Goal: Information Seeking & Learning: Learn about a topic

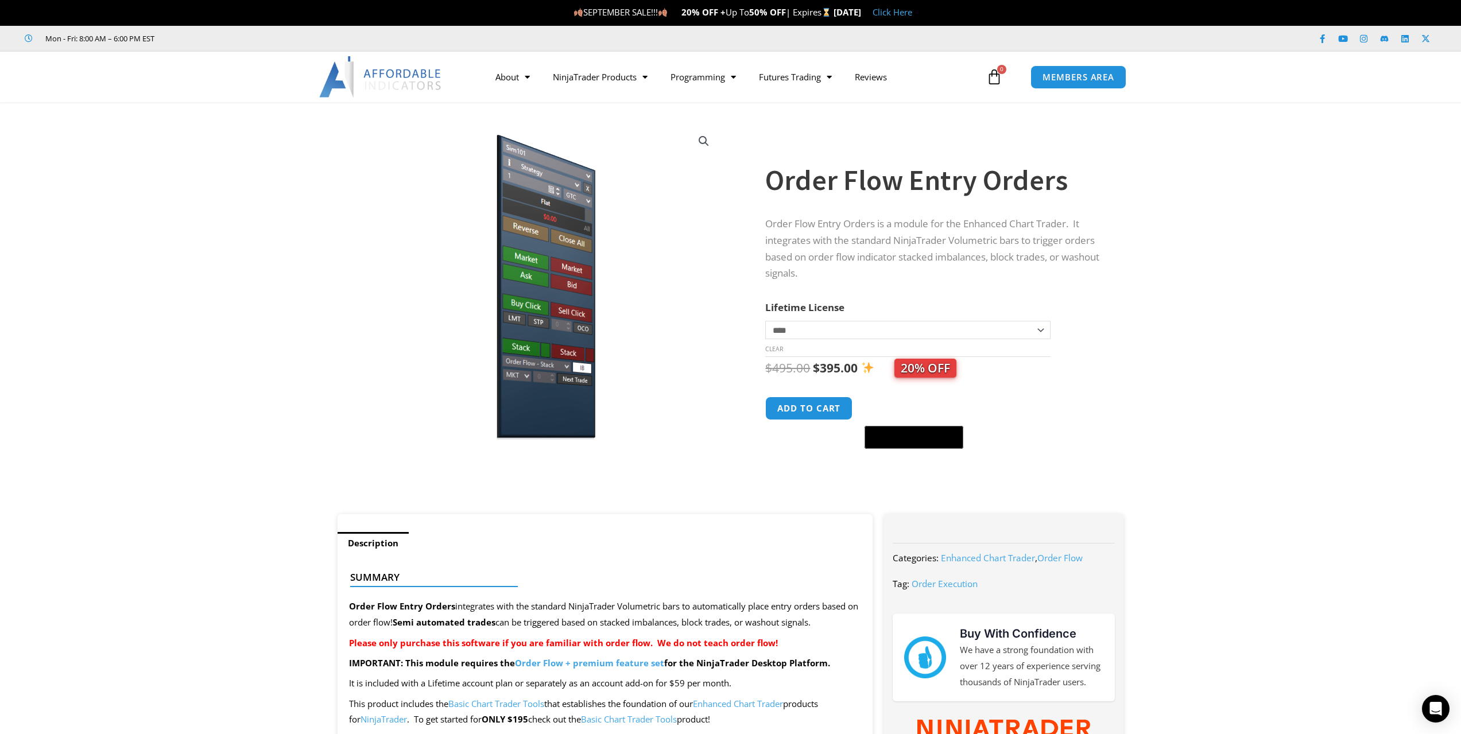
click at [1041, 334] on select "**********" at bounding box center [907, 330] width 285 height 18
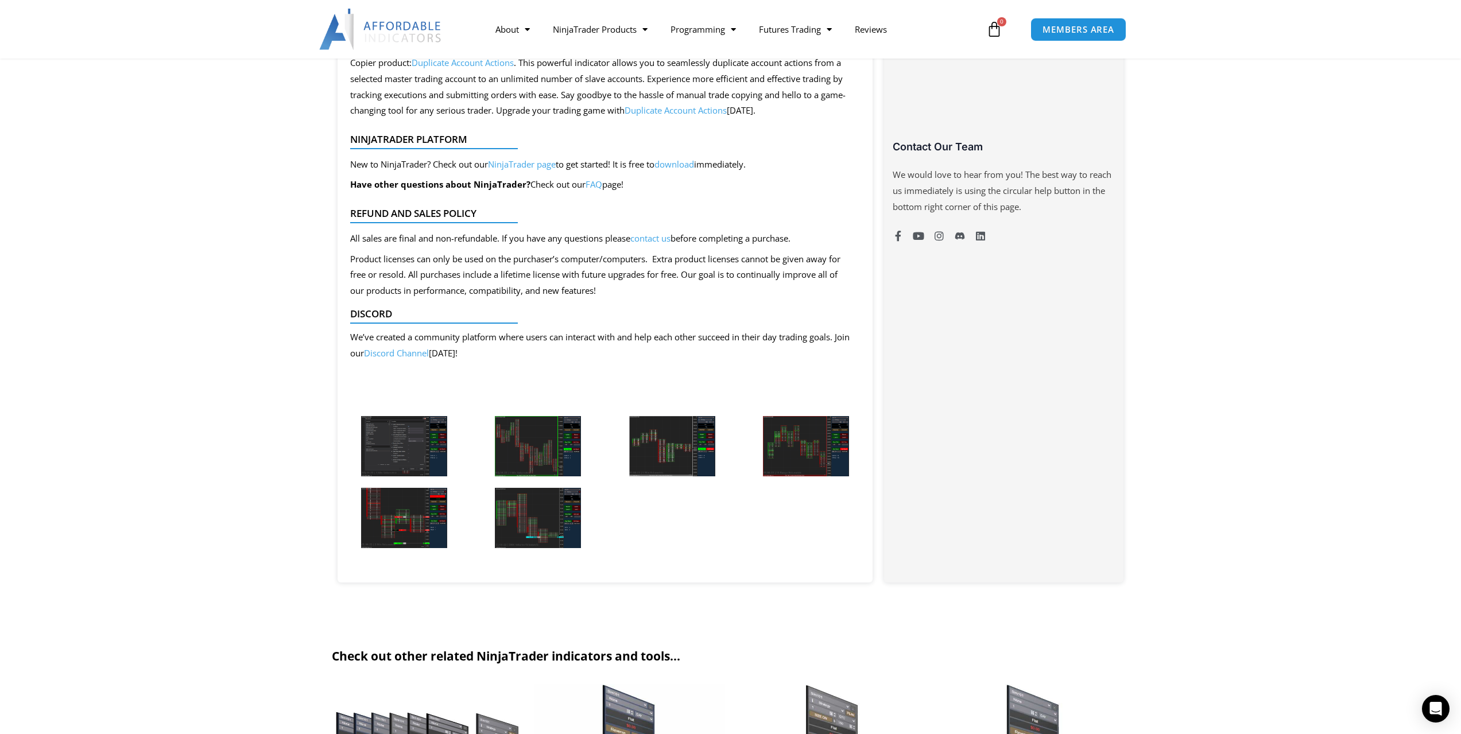
scroll to position [861, 0]
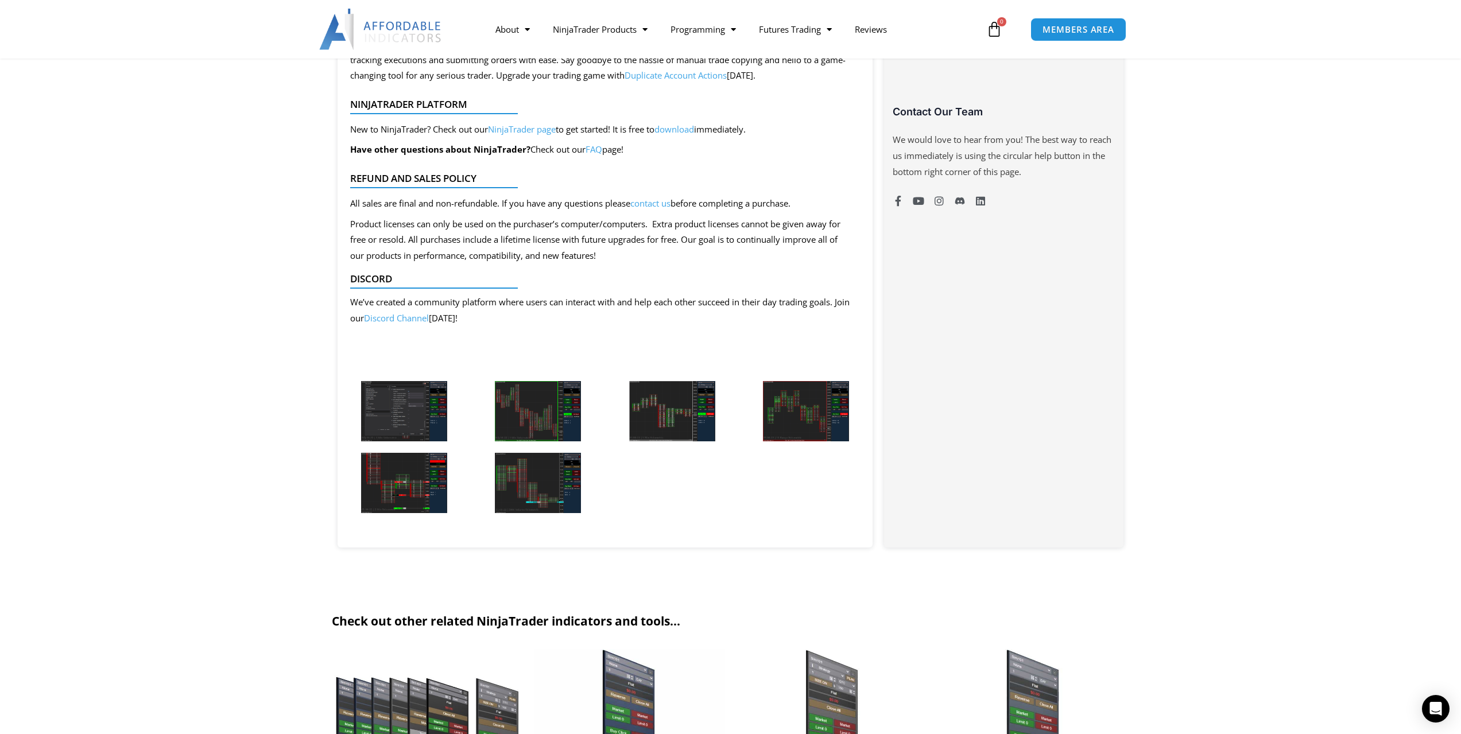
click at [414, 417] on img at bounding box center [404, 411] width 86 height 60
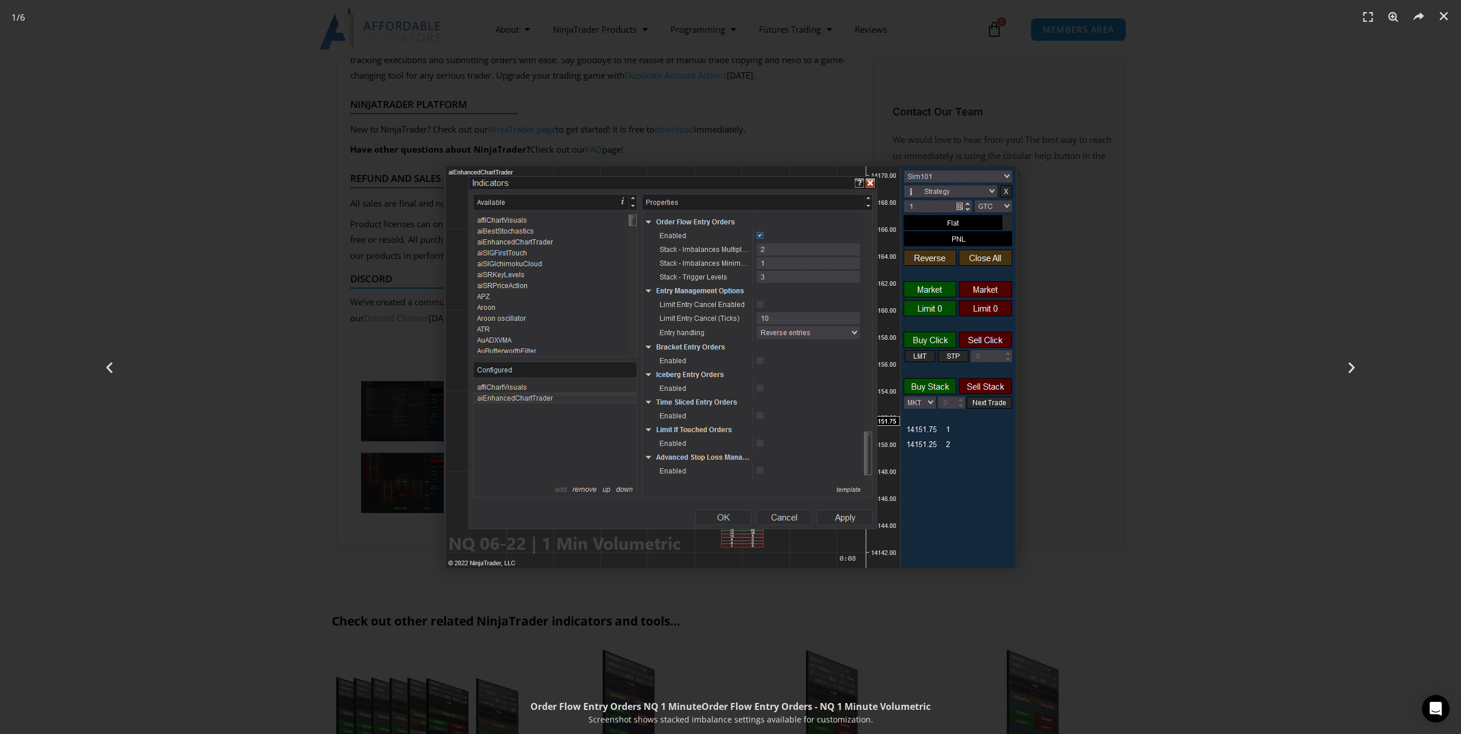
click at [319, 309] on div "1 / 6" at bounding box center [730, 367] width 1380 height 654
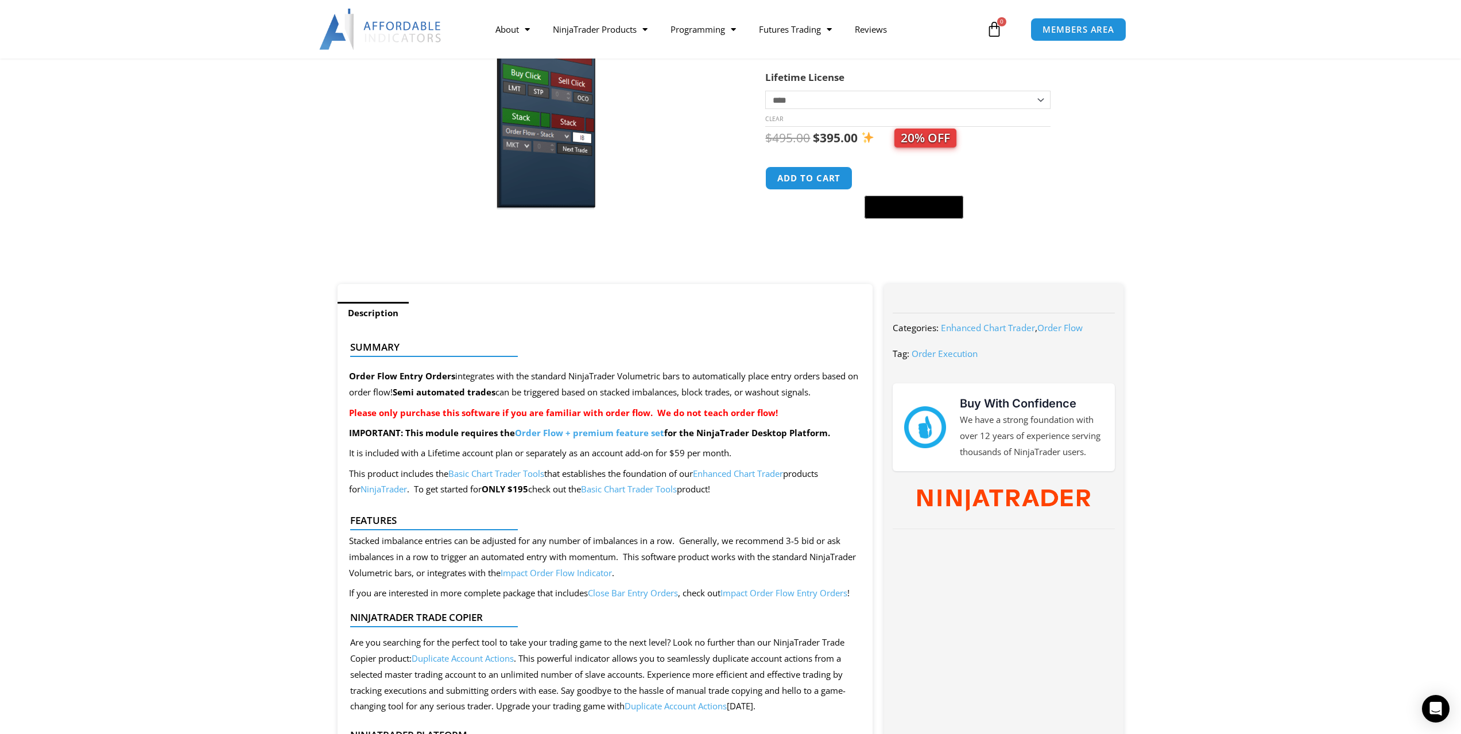
scroll to position [230, 0]
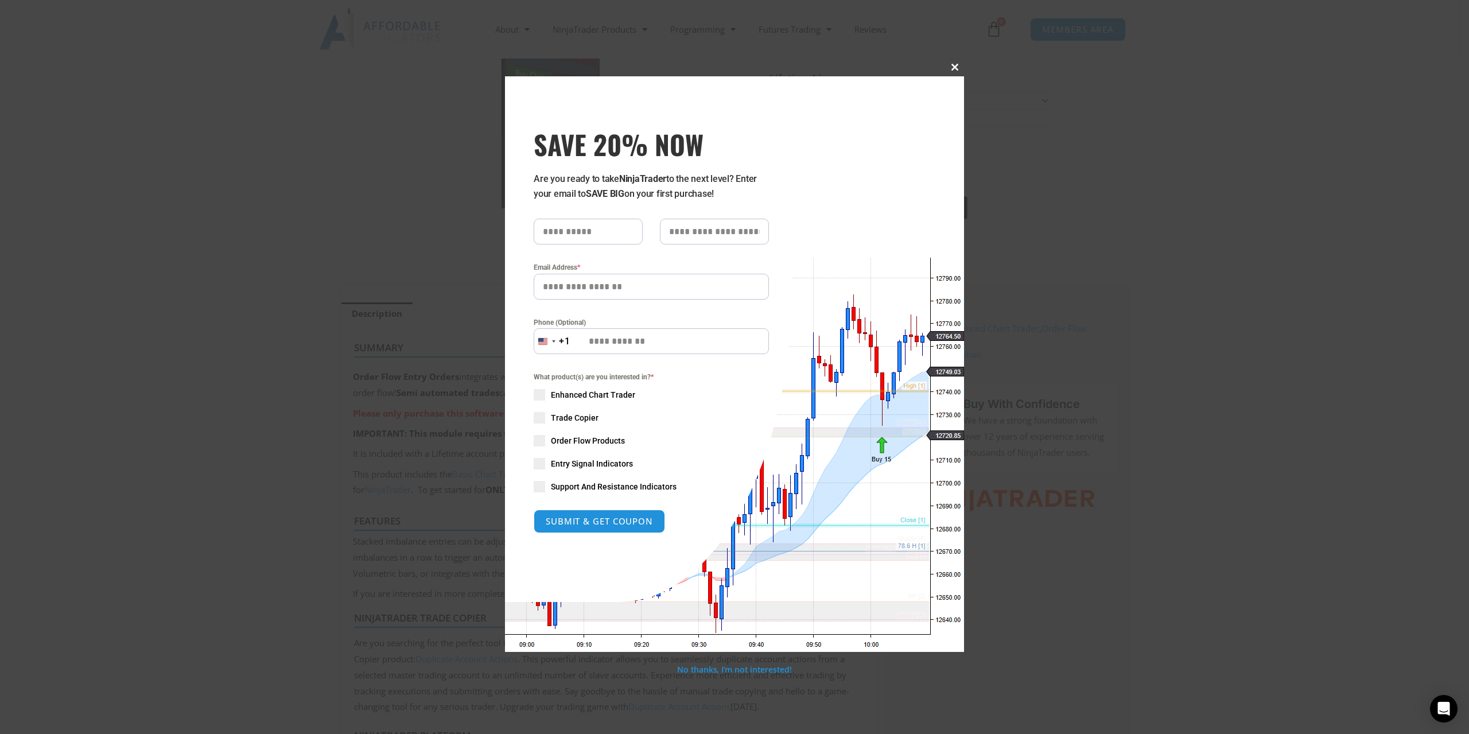
click at [952, 70] on span at bounding box center [955, 67] width 18 height 7
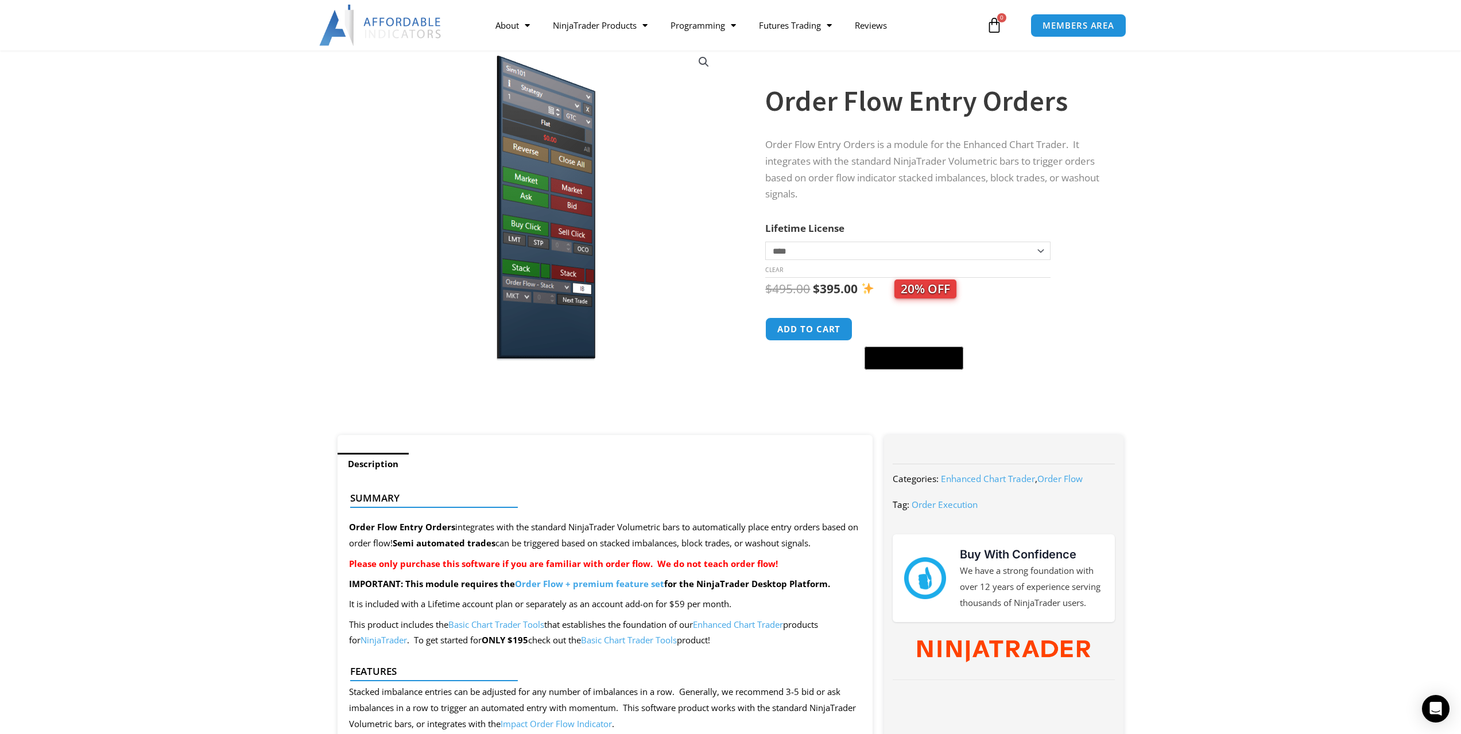
scroll to position [57, 0]
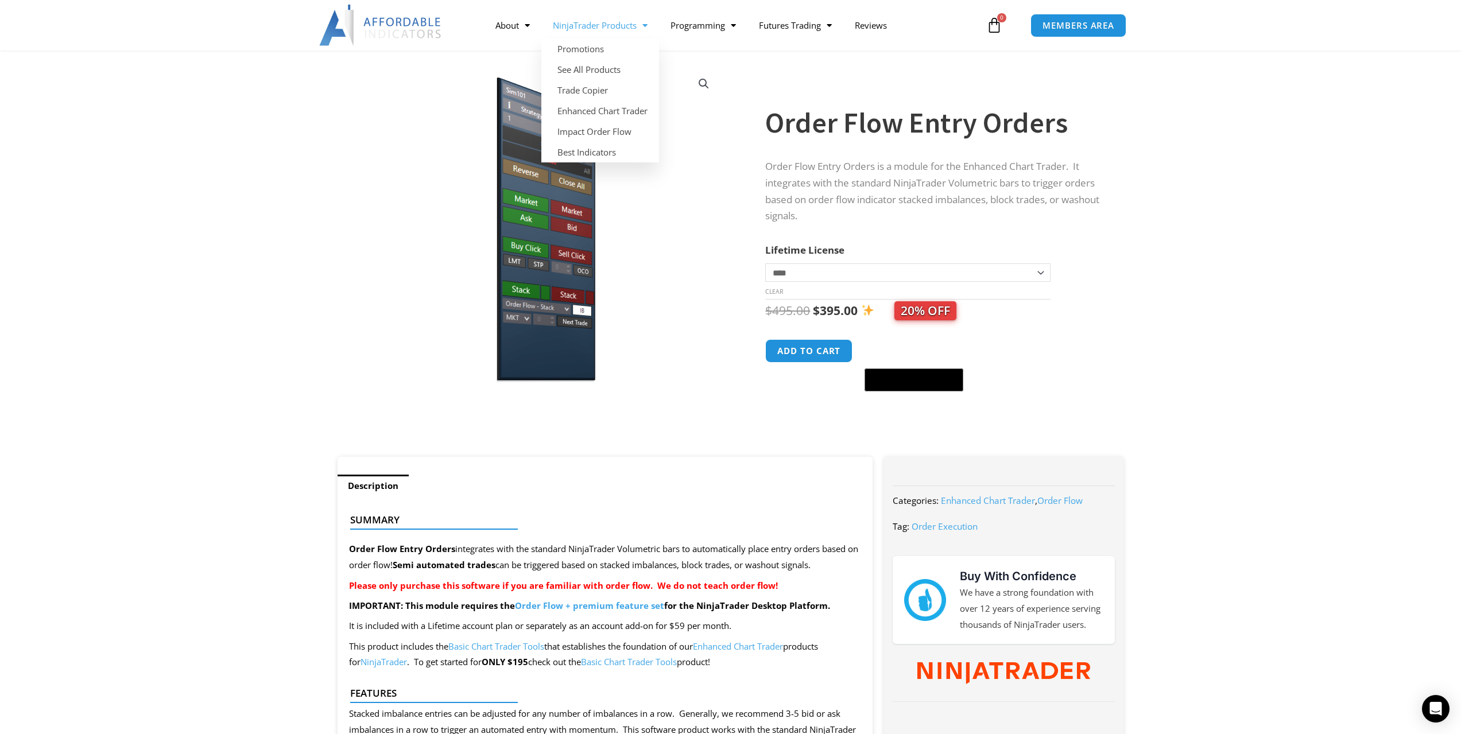
click at [638, 28] on link "NinjaTrader Products" at bounding box center [600, 25] width 118 height 26
